Goal: Check status: Check status

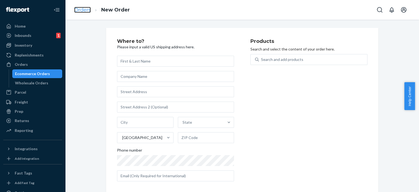
click at [85, 9] on link "Orders" at bounding box center [82, 10] width 17 height 6
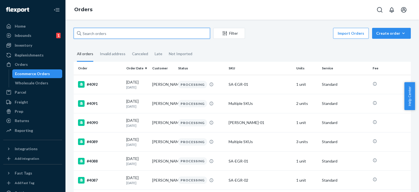
click at [100, 34] on input "text" at bounding box center [142, 33] width 136 height 11
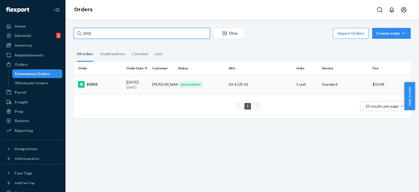
type input "3901"
click at [203, 85] on div "DELIVERED" at bounding box center [201, 84] width 48 height 7
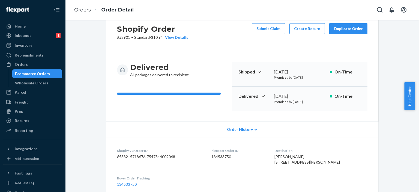
scroll to position [9, 0]
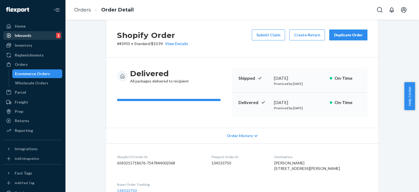
click at [43, 37] on div "Inbounds 1" at bounding box center [33, 36] width 58 height 8
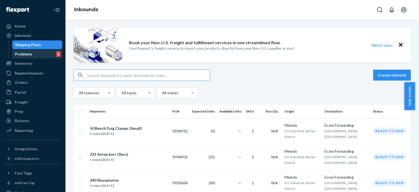
click at [41, 53] on div "Problems 1" at bounding box center [37, 54] width 49 height 8
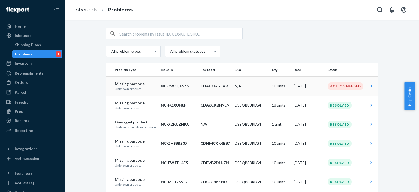
click at [321, 88] on td "[DATE]" at bounding box center [308, 85] width 34 height 19
